Goal: Use online tool/utility: Utilize a website feature to perform a specific function

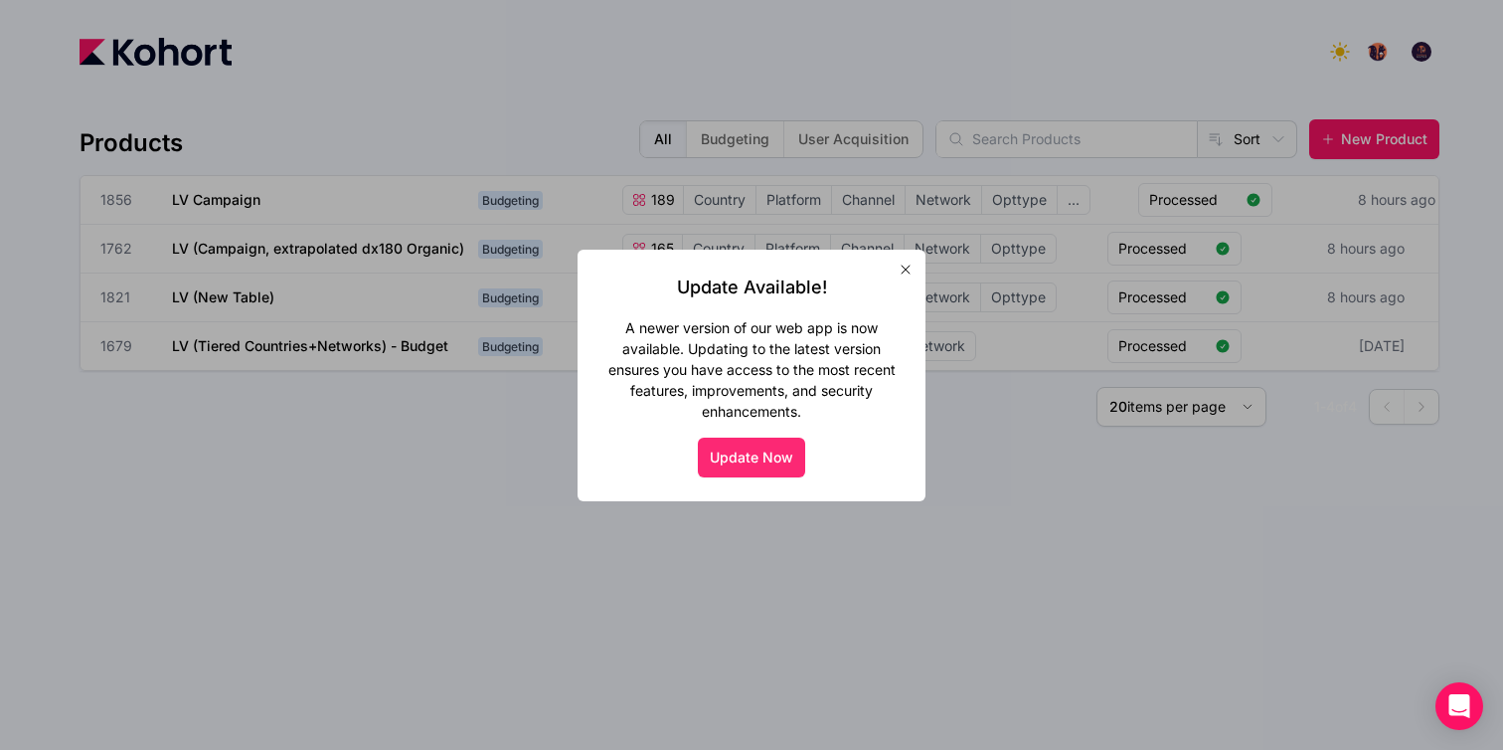
click at [768, 470] on button "Update Now" at bounding box center [751, 457] width 107 height 40
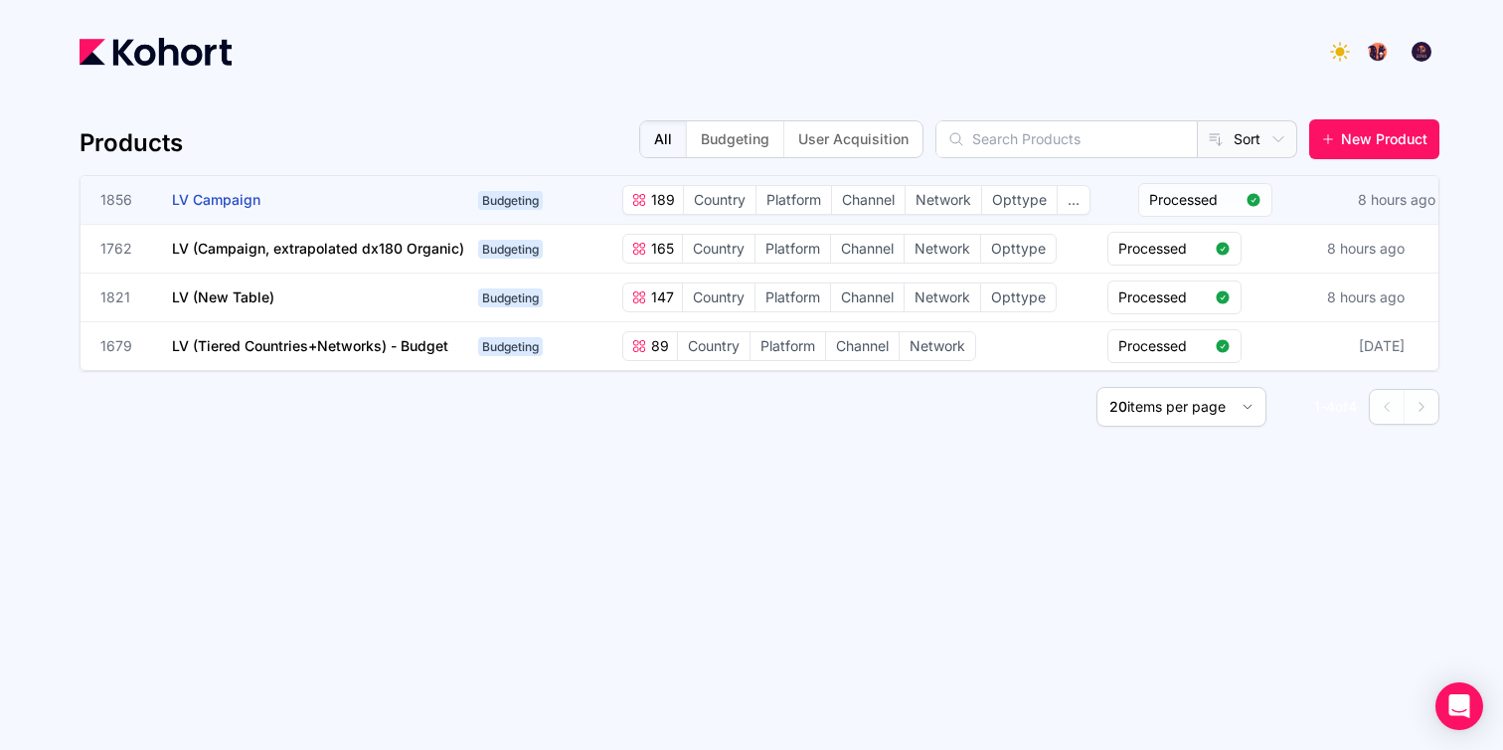
click at [579, 204] on div "Budgeting 189 6 Categories Country Platform Channel Network Opttype ... Process…" at bounding box center [1035, 200] width 1131 height 34
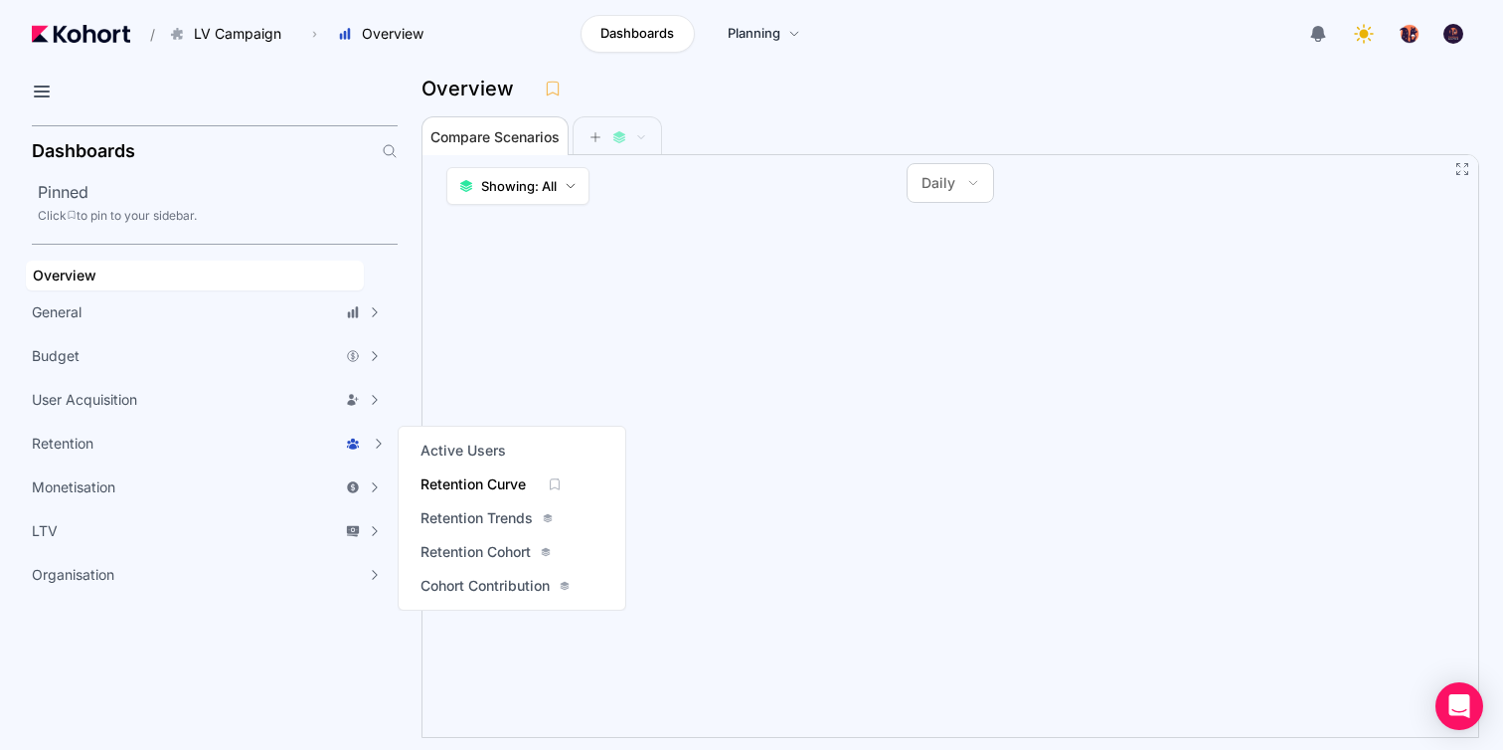
click at [515, 486] on span "Retention Curve" at bounding box center [473, 484] width 105 height 20
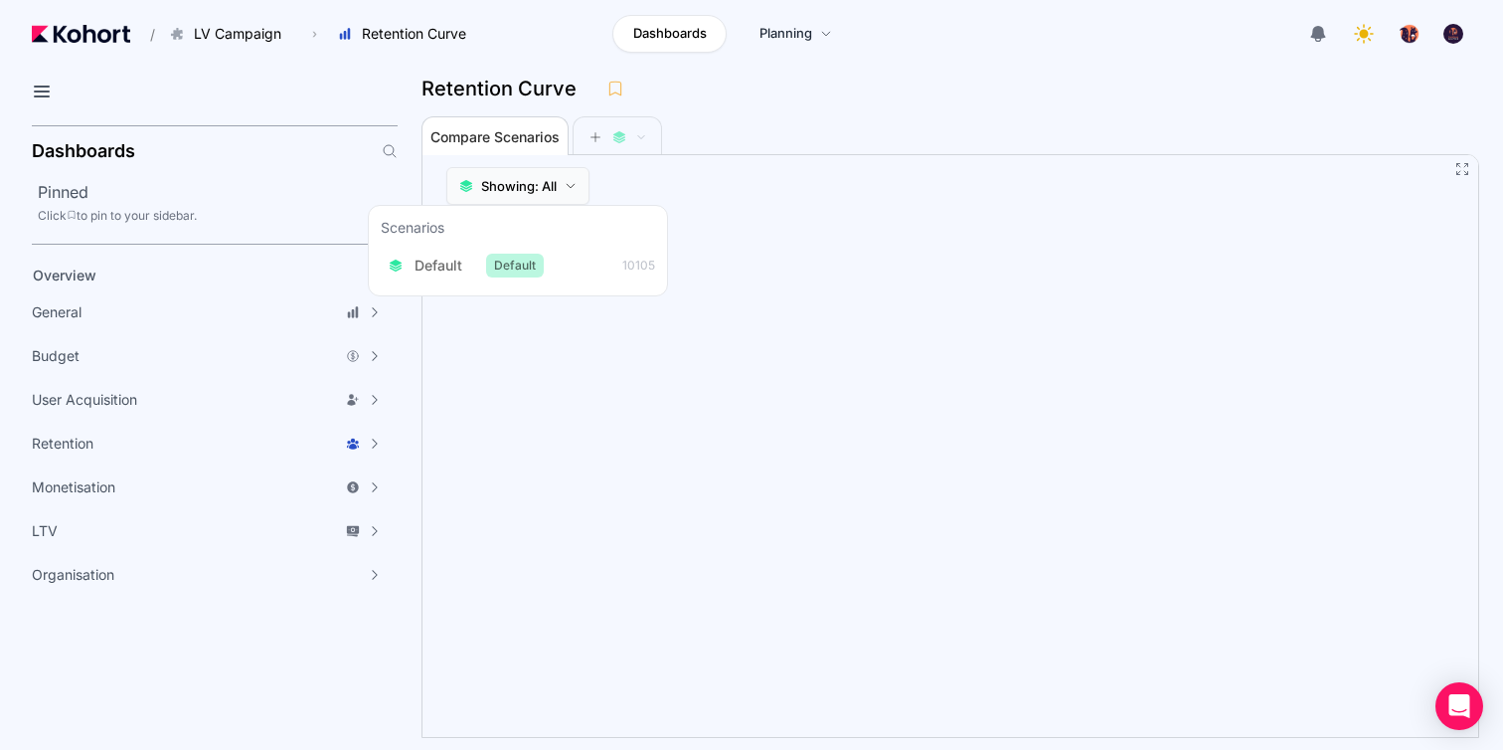
click at [582, 189] on button "Showing: All" at bounding box center [517, 186] width 143 height 38
